Goal: Find specific page/section: Find specific page/section

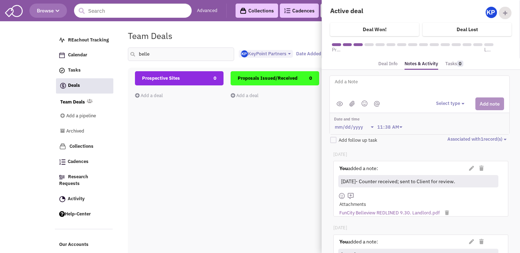
select select "1900"
select select
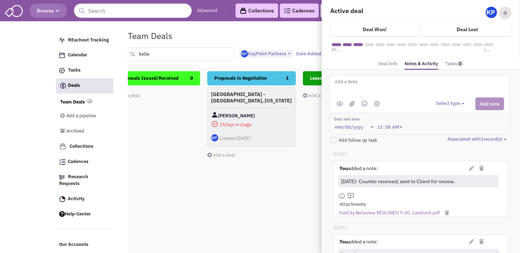
click at [183, 58] on input "belle" at bounding box center [181, 53] width 106 height 13
type input "b"
type input "greenbelt"
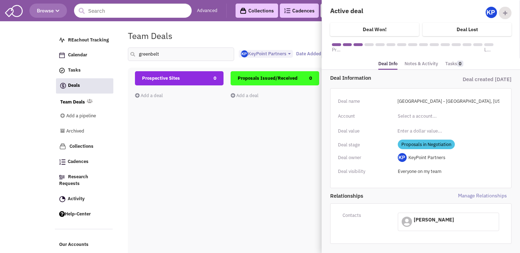
click at [198, 129] on div "Prospective Sites 0 Add a deal Total: $ 0" at bounding box center [179, 197] width 89 height 252
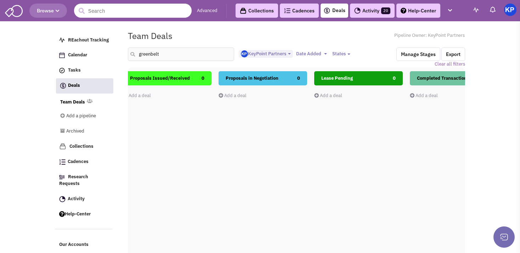
scroll to position [0, 0]
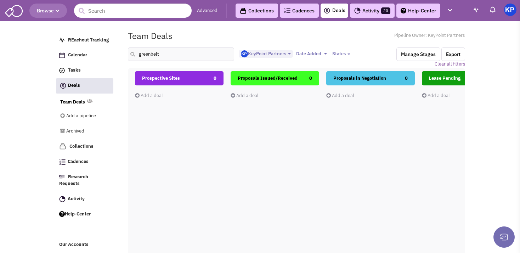
click at [379, 10] on link "Activity 20" at bounding box center [372, 11] width 45 height 14
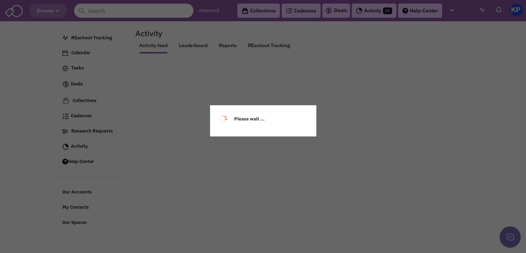
select select
